Goal: Task Accomplishment & Management: Manage account settings

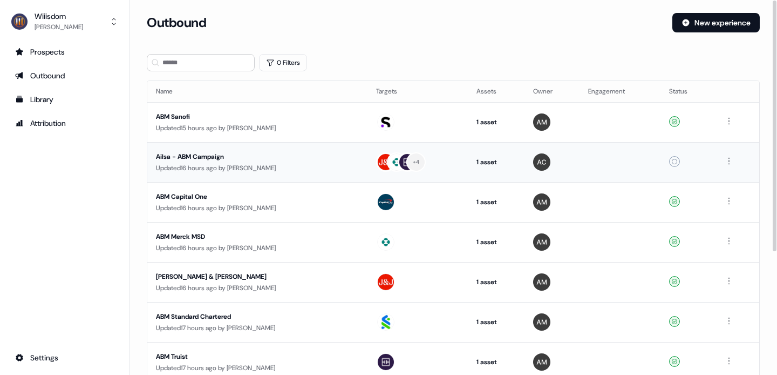
click at [169, 157] on div "Ailsa - ABM Campaign" at bounding box center [253, 156] width 194 height 11
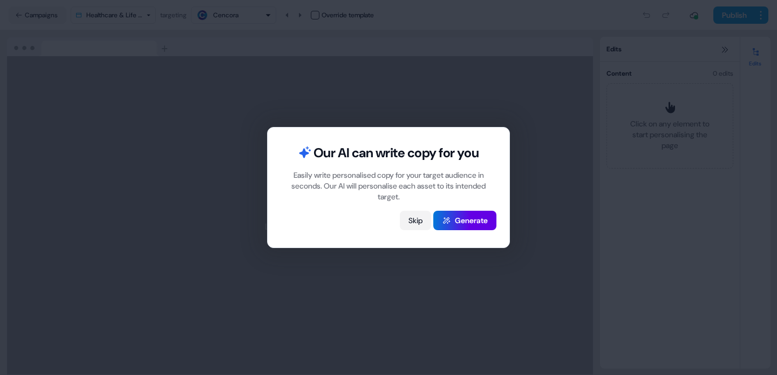
click at [411, 226] on button "Skip" at bounding box center [415, 220] width 31 height 19
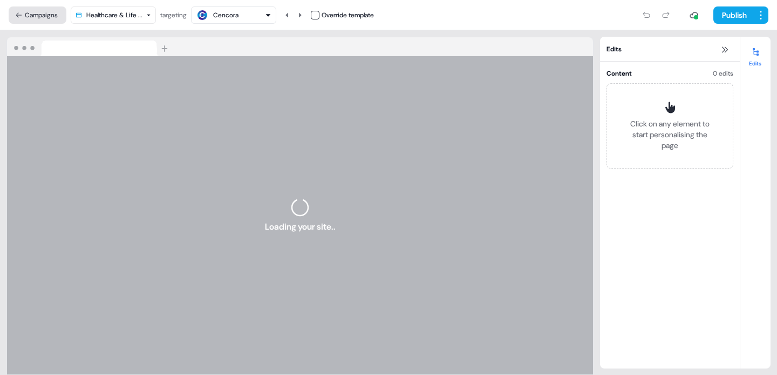
click at [33, 15] on button "Campaigns" at bounding box center [38, 14] width 58 height 17
